Goal: Task Accomplishment & Management: Manage account settings

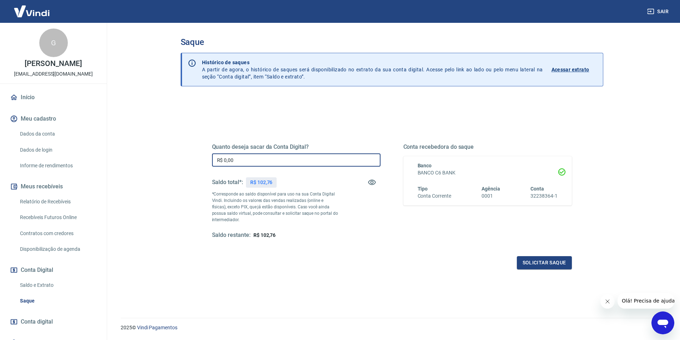
click at [300, 165] on input "R$ 0,00" at bounding box center [296, 159] width 168 height 13
type input "R$ 102,76"
click at [549, 270] on div "Quanto deseja sacar da Conta Digital? R$ 102,76 ​ Saldo total*: R$ 102,76 *Corr…" at bounding box center [391, 195] width 377 height 166
click at [550, 267] on button "Solicitar saque" at bounding box center [544, 262] width 55 height 13
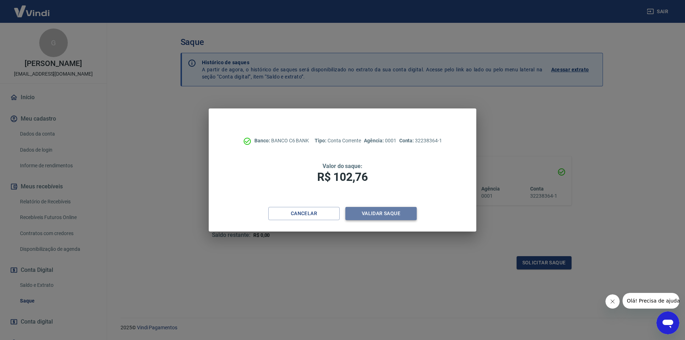
click at [381, 213] on button "Validar saque" at bounding box center [380, 213] width 71 height 13
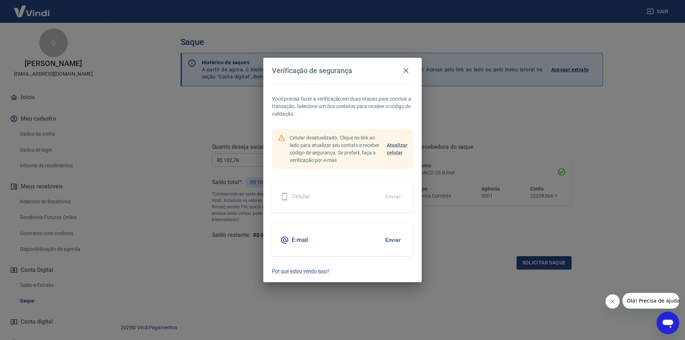
click at [393, 244] on button "Enviar" at bounding box center [392, 240] width 23 height 15
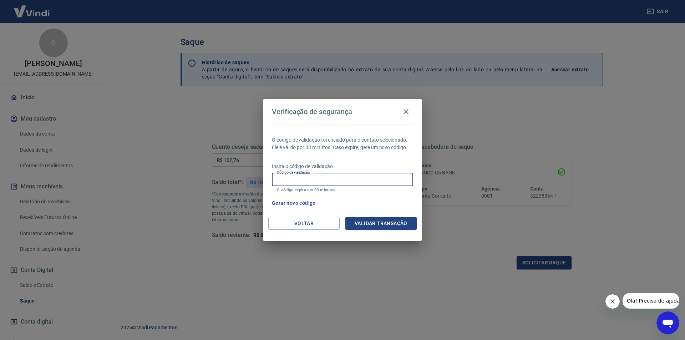
click at [319, 174] on input "Código de validação" at bounding box center [342, 179] width 141 height 13
type input "898832"
click at [375, 215] on div "O código de validação foi enviado para o contato selecionado. Ele é válido por …" at bounding box center [342, 171] width 158 height 92
click at [377, 220] on button "Validar transação" at bounding box center [380, 223] width 71 height 13
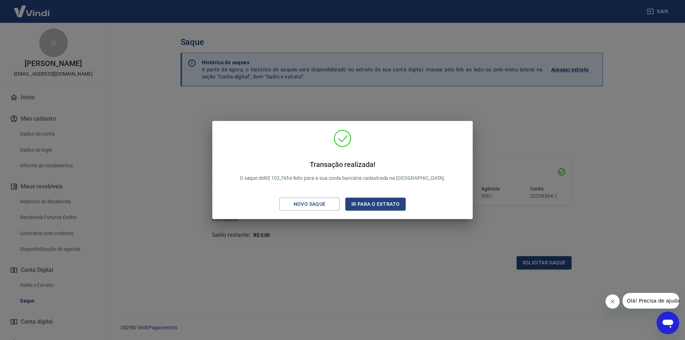
click at [372, 267] on div "Transação realizada! O saque de R$ 102,76 foi feito para a sua conta bancária c…" at bounding box center [342, 170] width 685 height 340
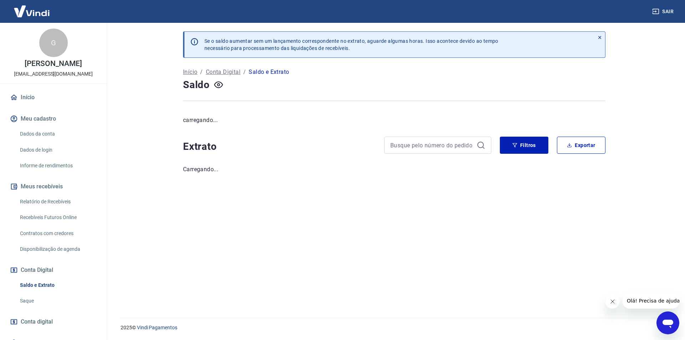
click at [42, 100] on link "Início" at bounding box center [54, 98] width 90 height 16
